Goal: Information Seeking & Learning: Check status

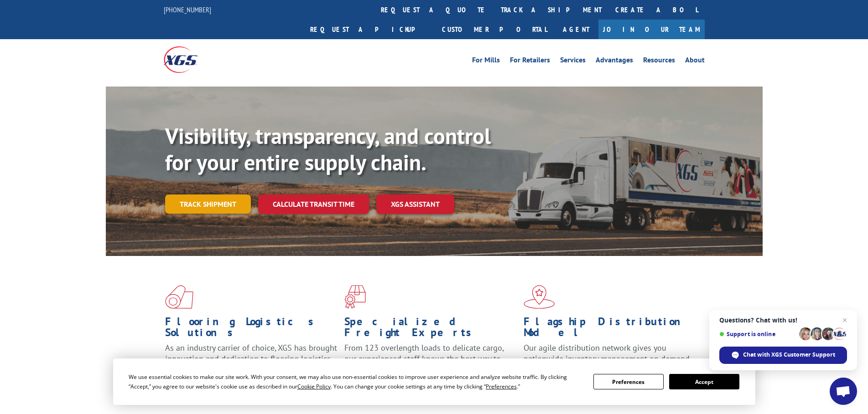
click at [198, 195] on link "Track shipment" at bounding box center [208, 204] width 86 height 19
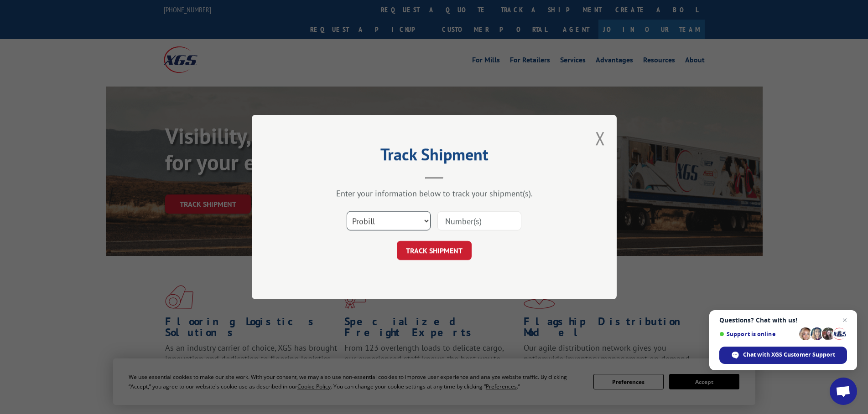
click at [393, 222] on select "Select category... Probill BOL PO" at bounding box center [388, 221] width 84 height 19
select select "bol"
click at [346, 212] on select "Select category... Probill BOL PO" at bounding box center [388, 221] width 84 height 19
click at [464, 217] on input at bounding box center [479, 221] width 84 height 19
click at [457, 224] on input at bounding box center [479, 221] width 84 height 19
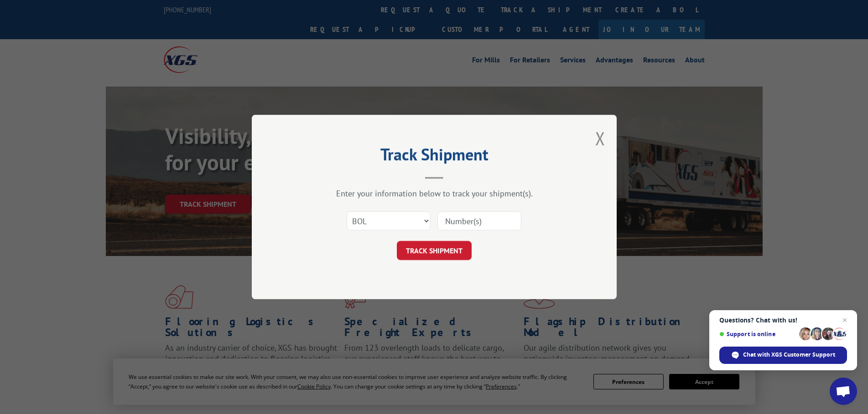
paste input "17614919"
type input "17614919"
click at [406, 223] on select "Select category... Probill BOL PO" at bounding box center [388, 221] width 84 height 19
select select "probill"
click at [346, 212] on select "Select category... Probill BOL PO" at bounding box center [388, 221] width 84 height 19
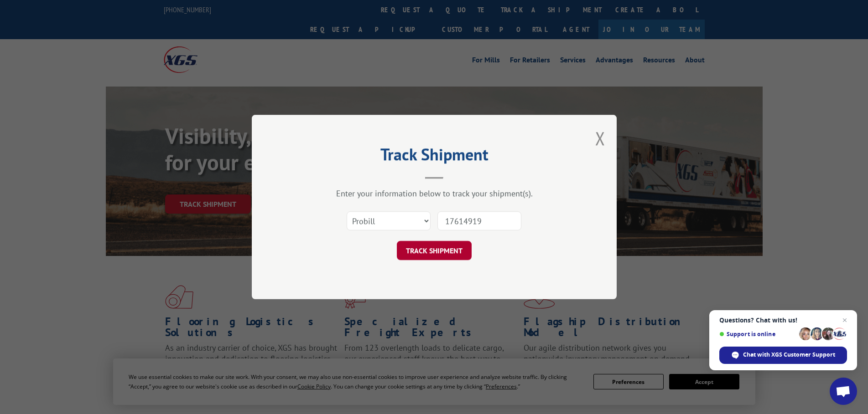
click at [436, 251] on button "TRACK SHIPMENT" at bounding box center [434, 250] width 75 height 19
